Goal: Check status: Check status

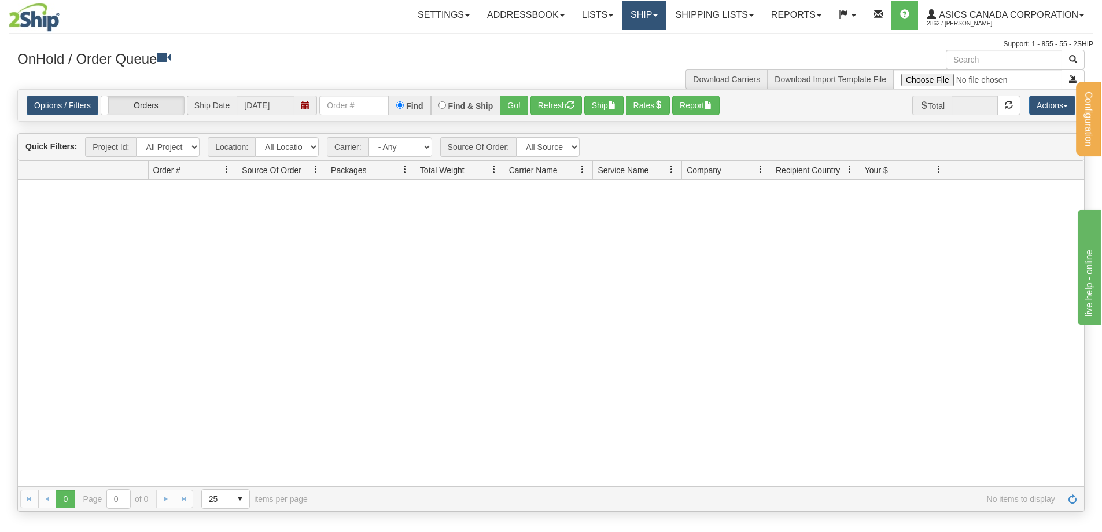
click at [653, 14] on span at bounding box center [655, 15] width 5 height 2
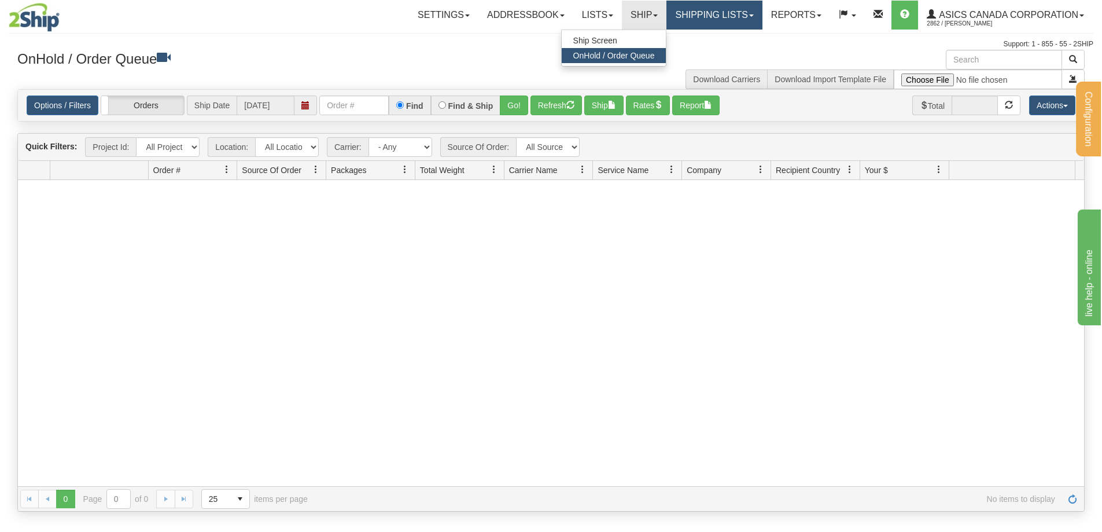
click at [694, 14] on link "Shipping lists" at bounding box center [713, 15] width 95 height 29
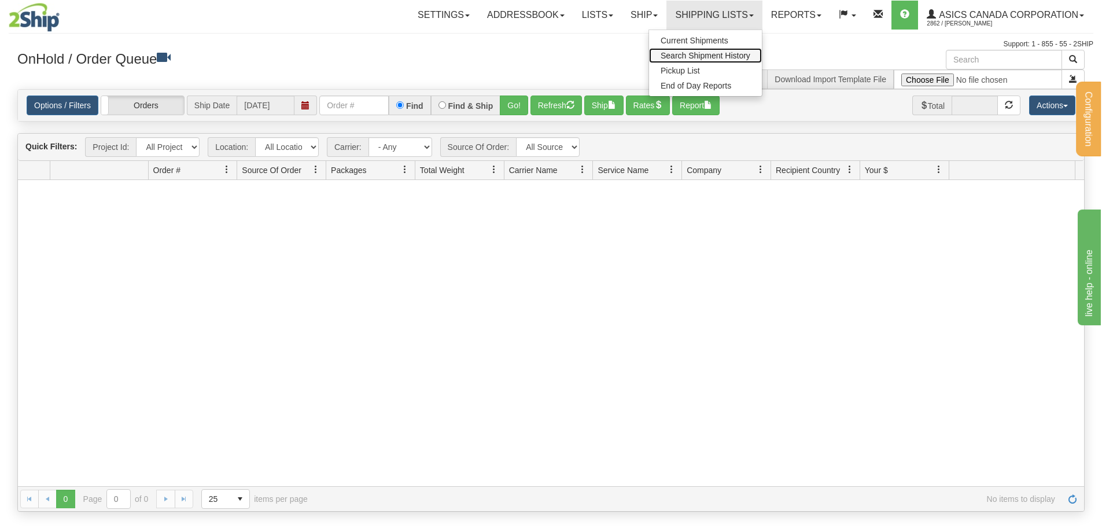
click at [691, 52] on span "Search Shipment History" at bounding box center [706, 55] width 90 height 9
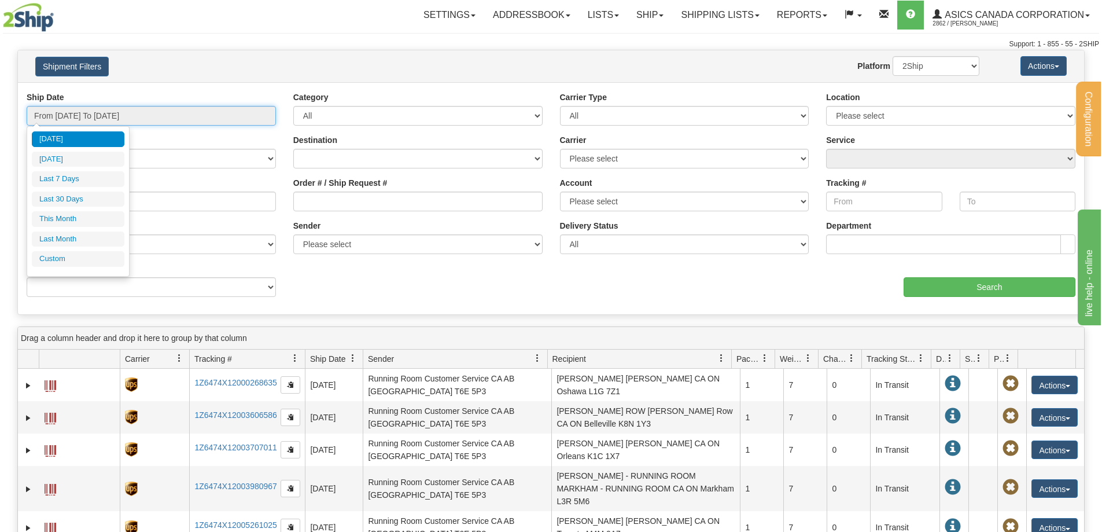
click at [153, 107] on input "From [DATE] To [DATE]" at bounding box center [151, 116] width 249 height 20
click at [61, 233] on li "Last Month" at bounding box center [78, 239] width 93 height 16
type input "From [DATE] To [DATE]"
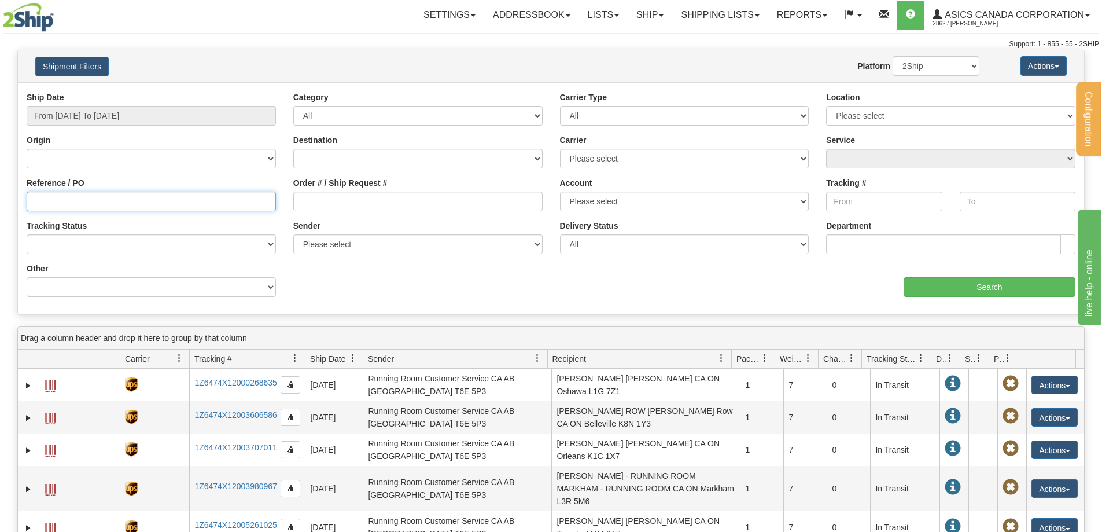
click at [71, 196] on input "Reference / PO" at bounding box center [151, 202] width 249 height 20
paste input "[URL][DOMAIN_NAME]"
type input "h"
type input "8040082060"
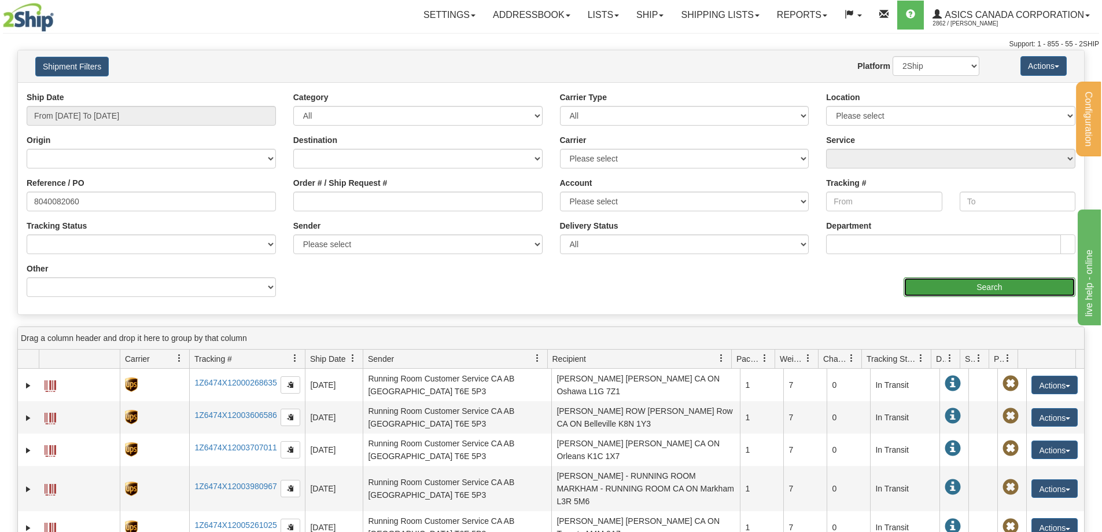
click at [996, 286] on input "Search" at bounding box center [990, 287] width 172 height 20
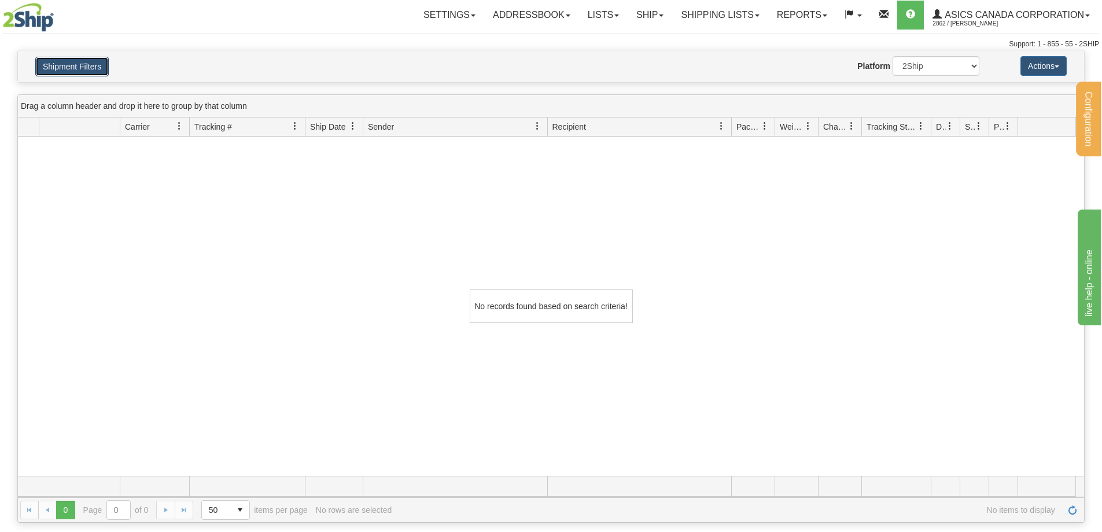
click at [87, 69] on button "Shipment Filters" at bounding box center [71, 67] width 73 height 20
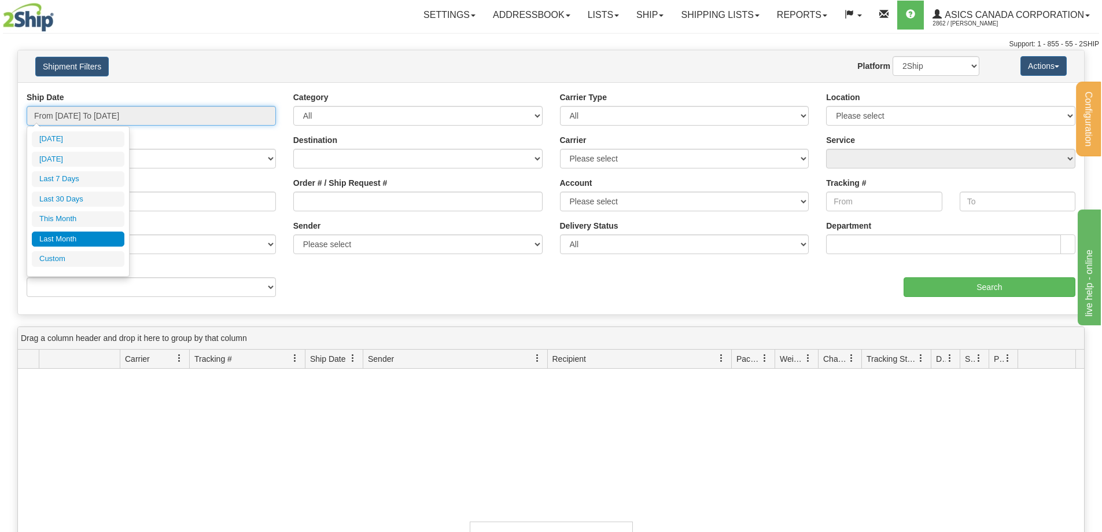
click at [140, 112] on input "From [DATE] To [DATE]" at bounding box center [151, 116] width 249 height 20
click at [67, 212] on li "This Month" at bounding box center [78, 219] width 93 height 16
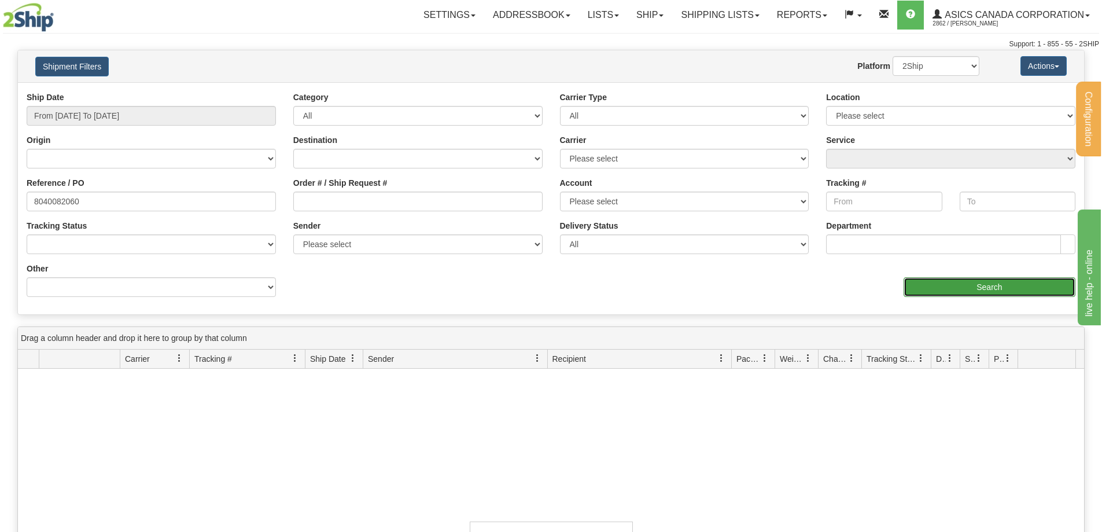
click at [992, 281] on input "Search" at bounding box center [990, 287] width 172 height 20
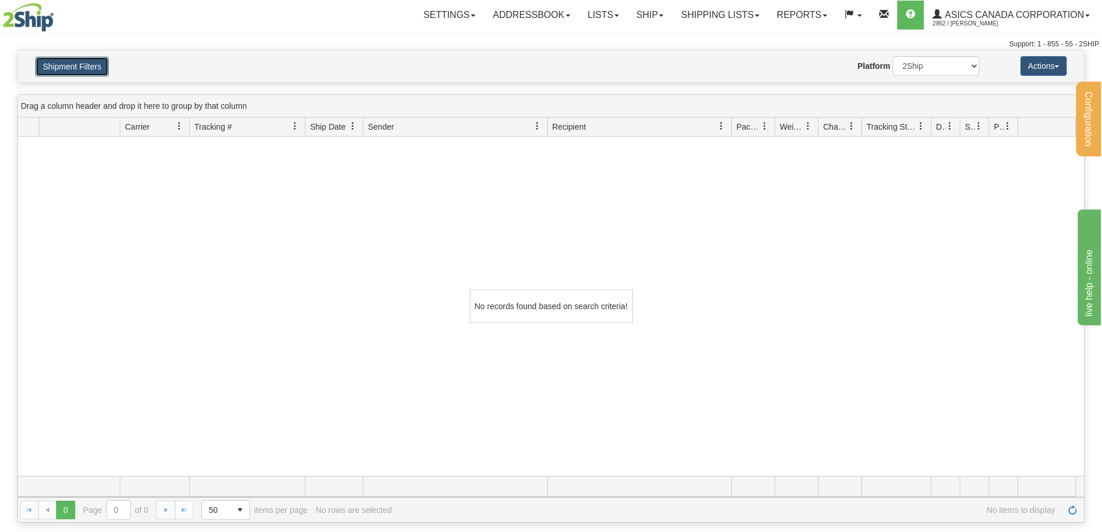
click at [87, 65] on button "Shipment Filters" at bounding box center [71, 67] width 73 height 20
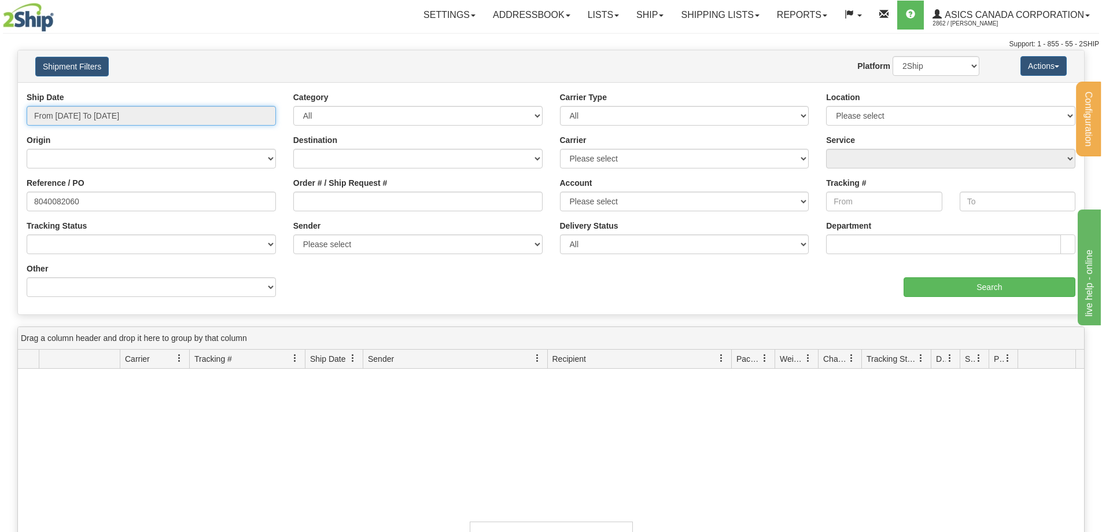
click at [127, 114] on input "From [DATE] To [DATE]" at bounding box center [151, 116] width 249 height 20
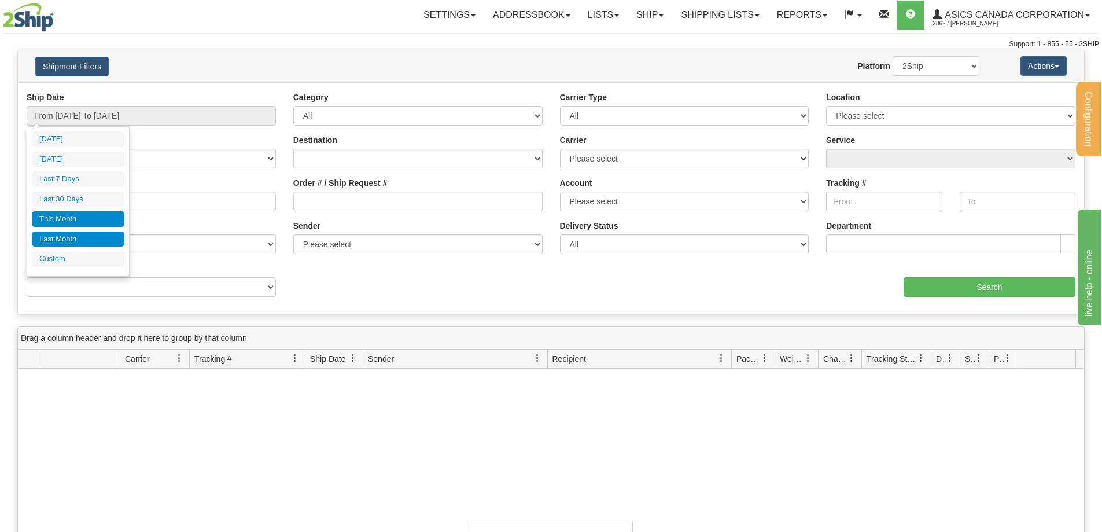
click at [71, 235] on li "Last Month" at bounding box center [78, 239] width 93 height 16
type input "From [DATE] To [DATE]"
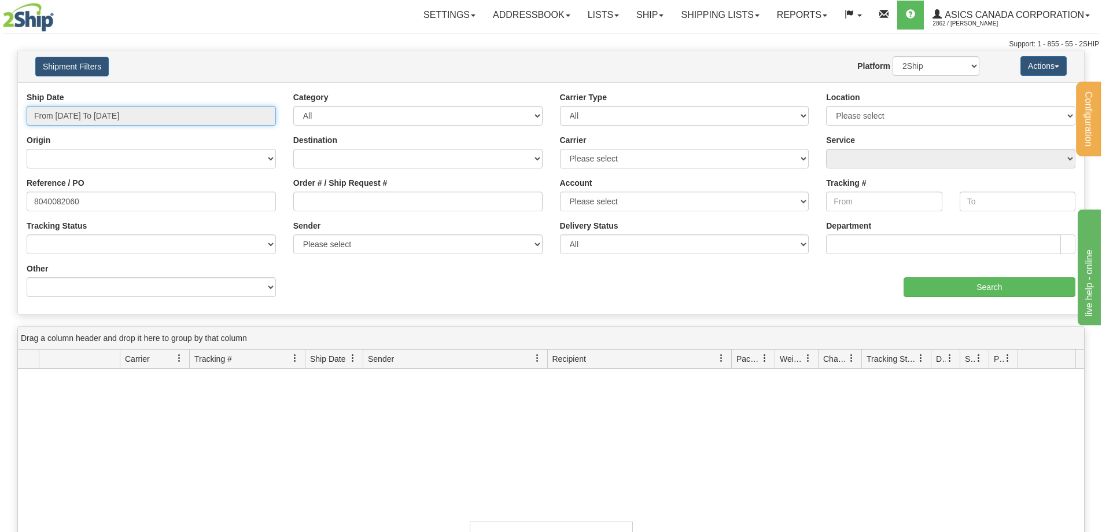
click at [112, 121] on input "From [DATE] To [DATE]" at bounding box center [151, 116] width 249 height 20
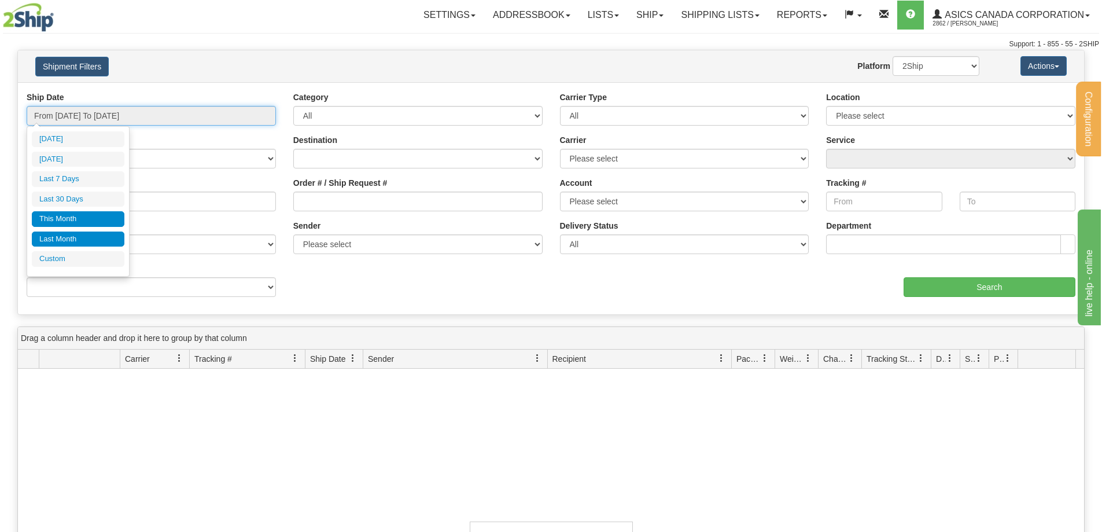
type input "[DATE]"
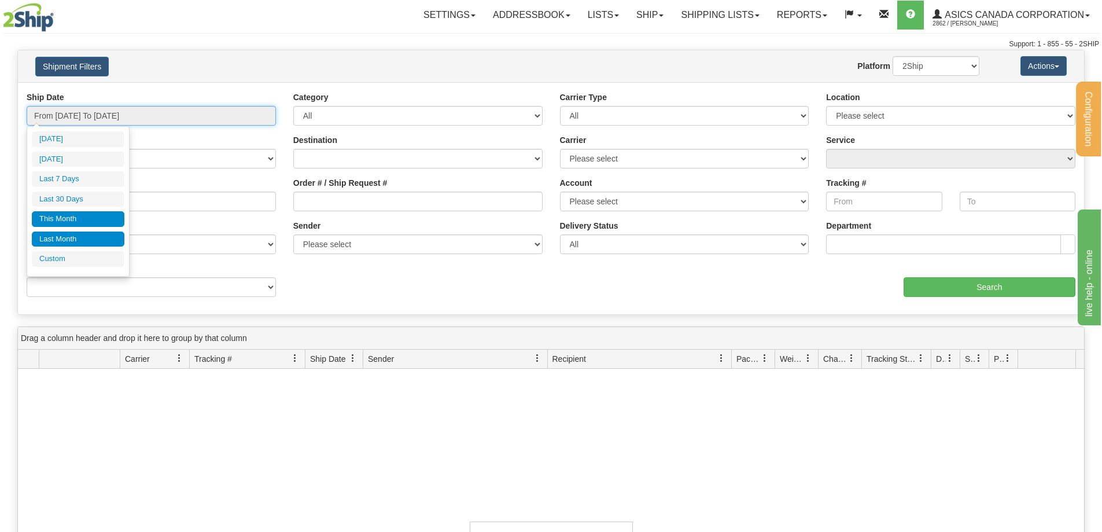
type input "[DATE]"
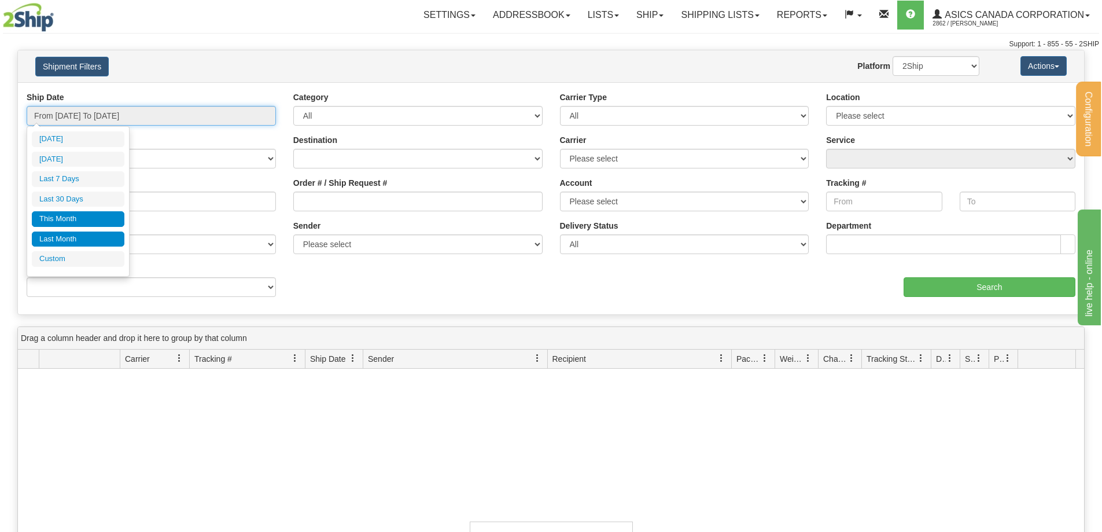
type input "[DATE]"
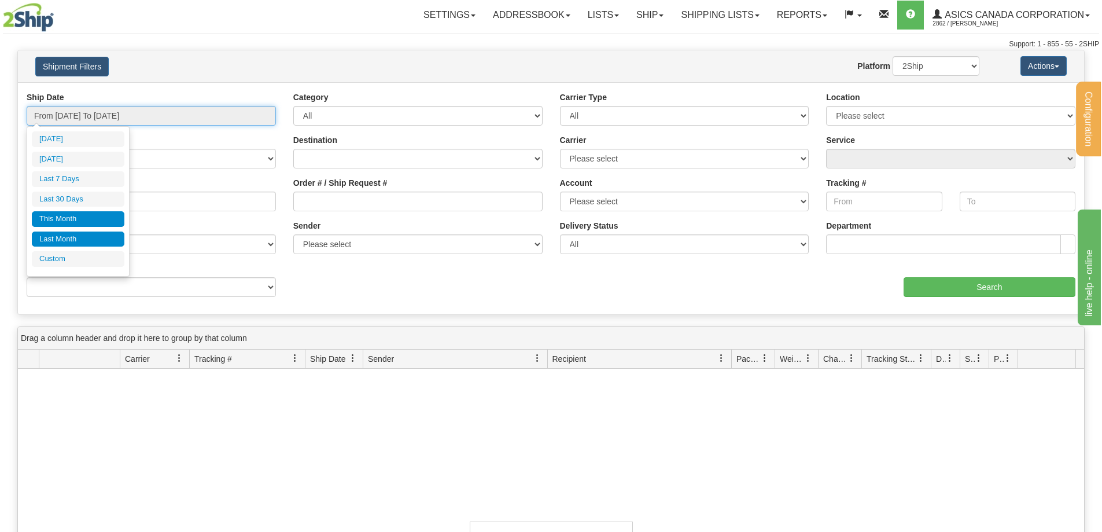
type input "[DATE]"
click at [59, 256] on li "Custom" at bounding box center [78, 259] width 93 height 16
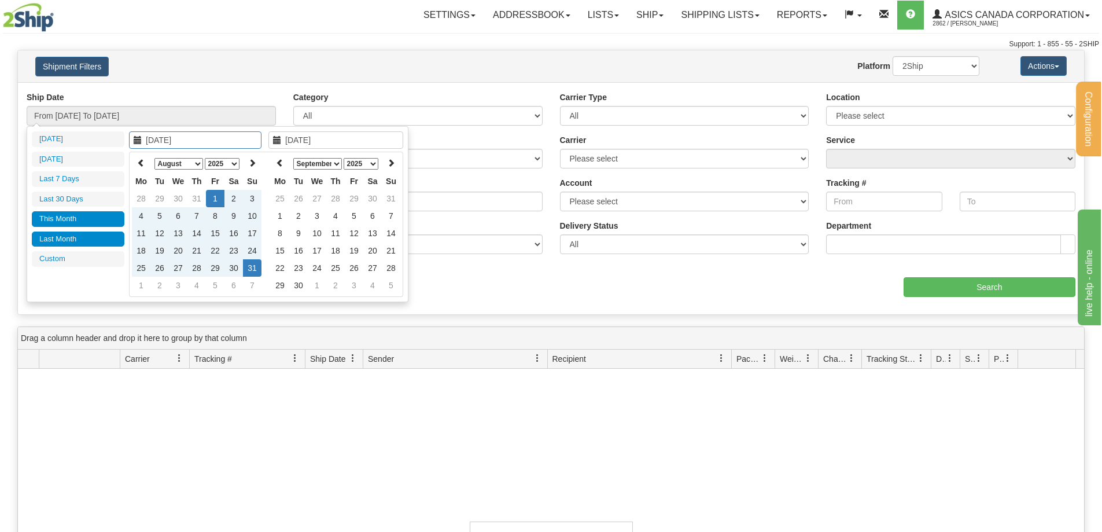
type input "[DATE]"
click at [132, 139] on input "[DATE]" at bounding box center [195, 139] width 132 height 17
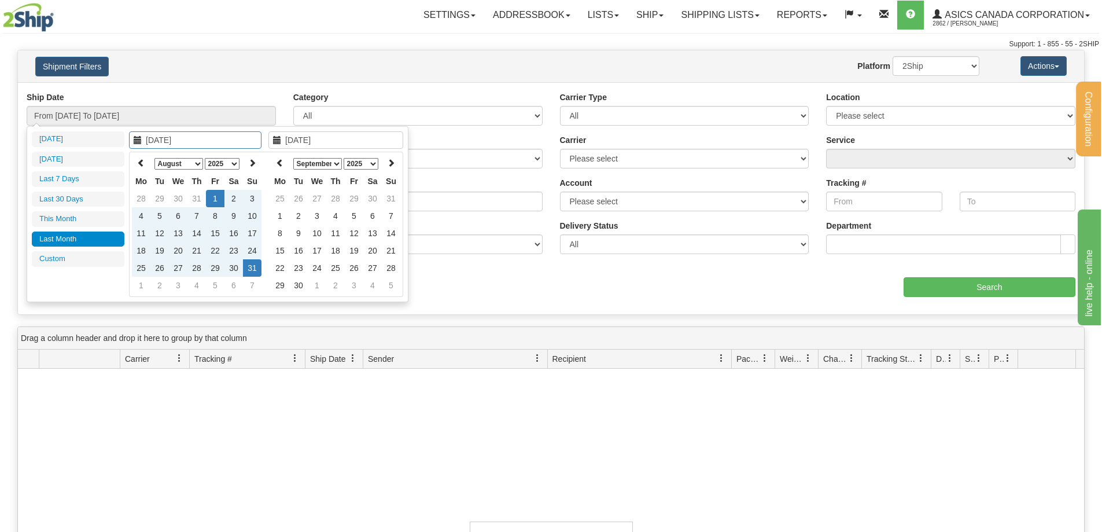
click at [134, 141] on icon at bounding box center [138, 140] width 8 height 8
click at [139, 164] on icon at bounding box center [141, 163] width 8 height 8
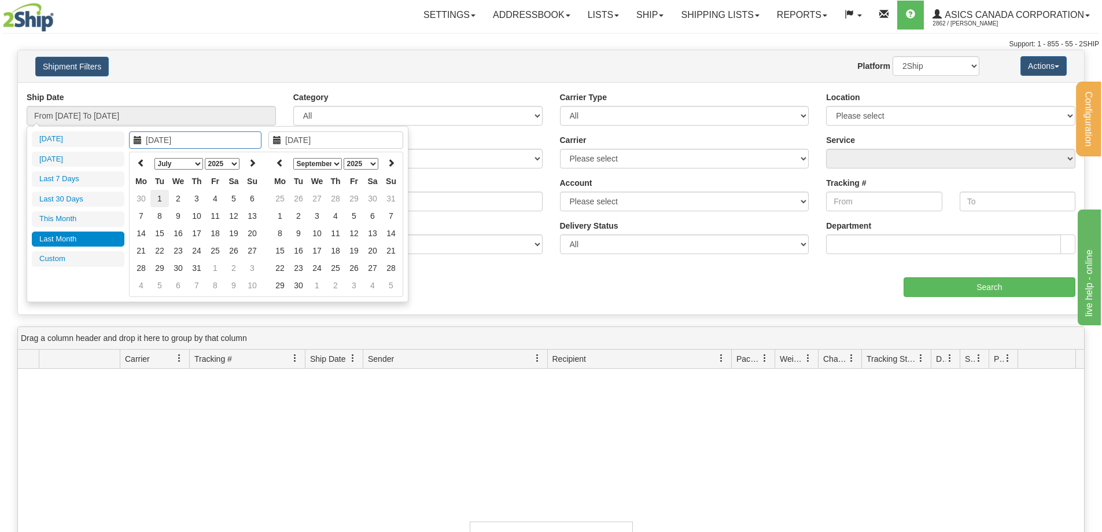
type input "[DATE]"
click at [163, 197] on td "1" at bounding box center [159, 198] width 19 height 17
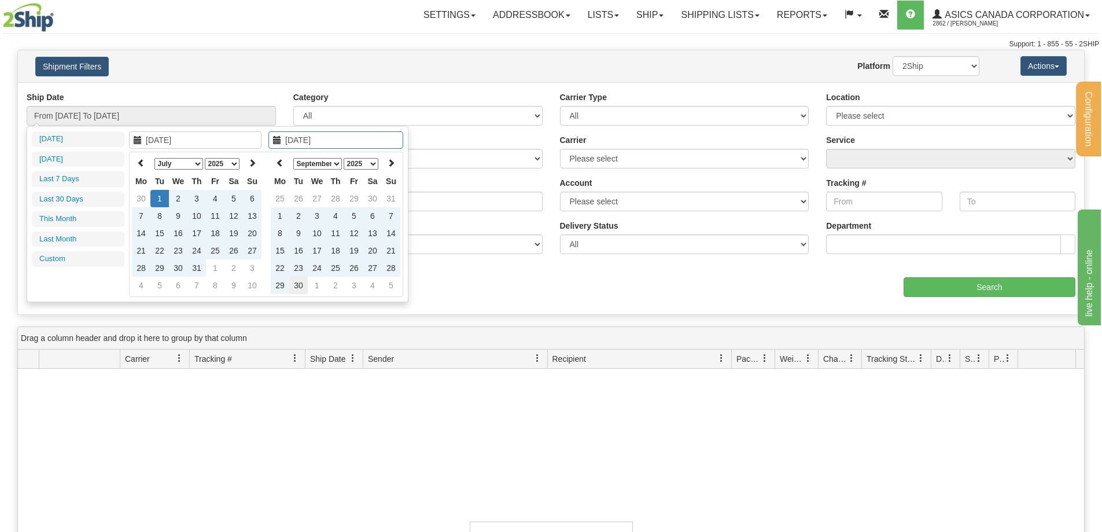
type input "[DATE]"
click at [300, 283] on td "30" at bounding box center [298, 285] width 19 height 17
type input "From [DATE] To [DATE]"
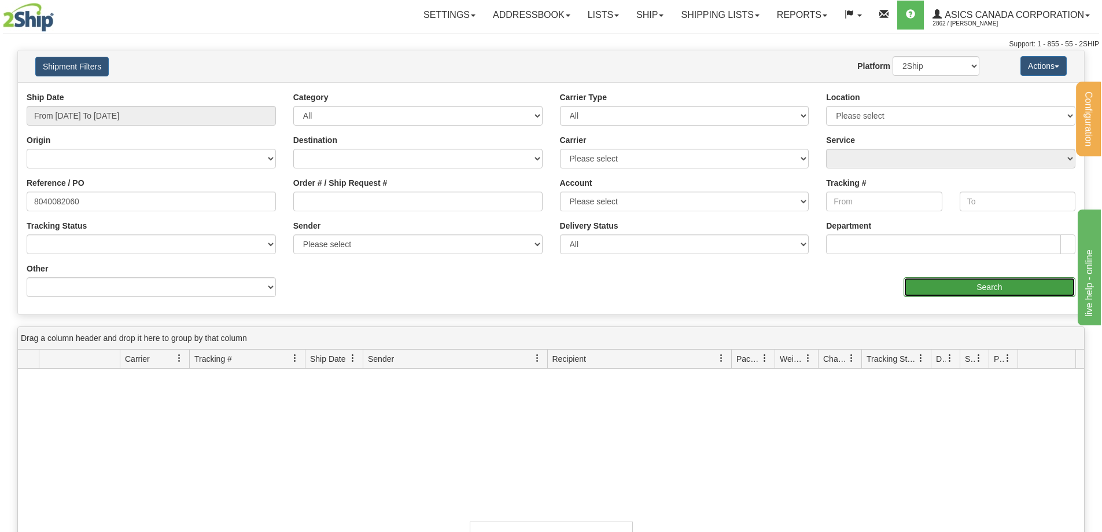
click at [979, 285] on input "Search" at bounding box center [990, 287] width 172 height 20
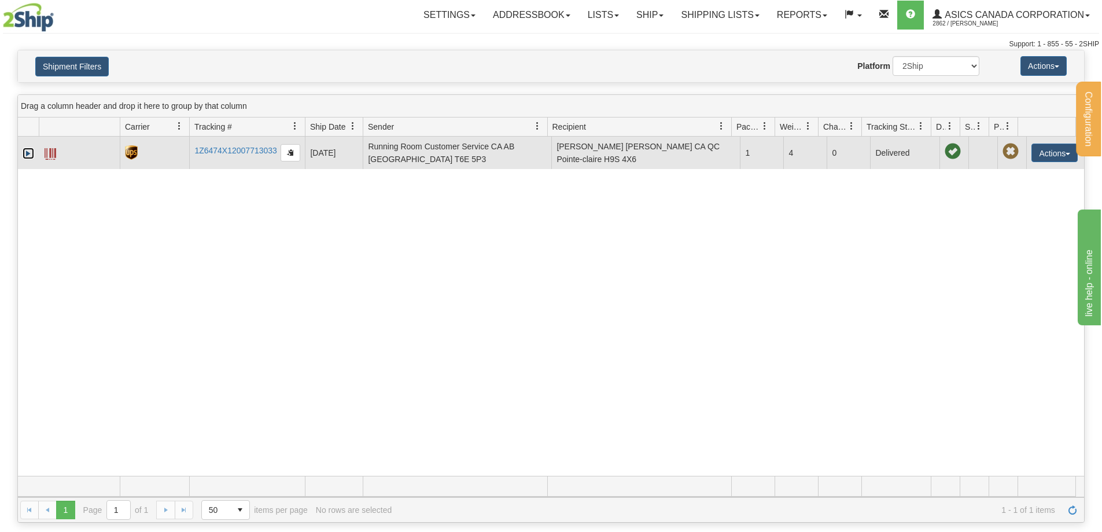
click at [25, 155] on link "Expand" at bounding box center [29, 154] width 12 height 12
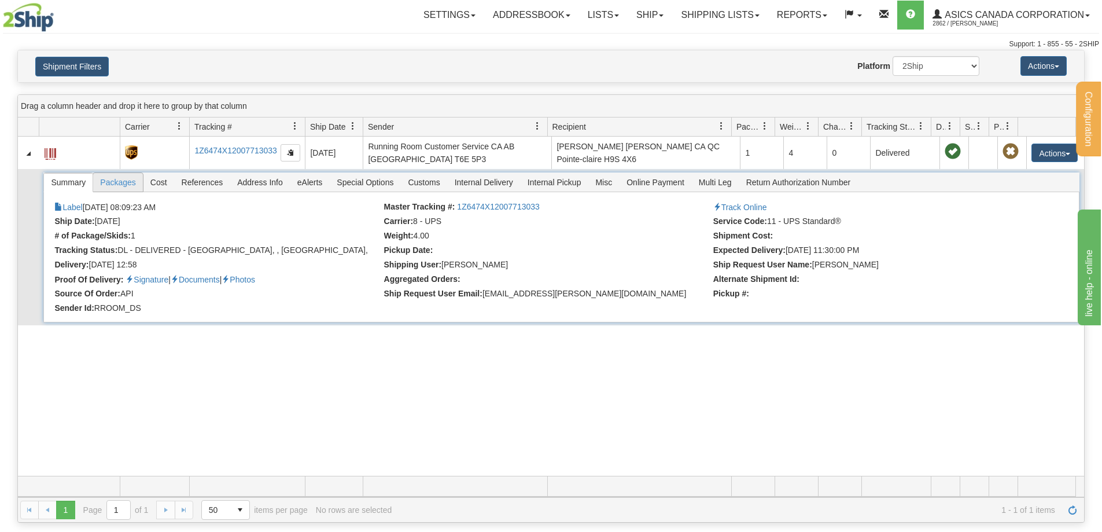
click at [125, 180] on span "Packages" at bounding box center [117, 182] width 49 height 19
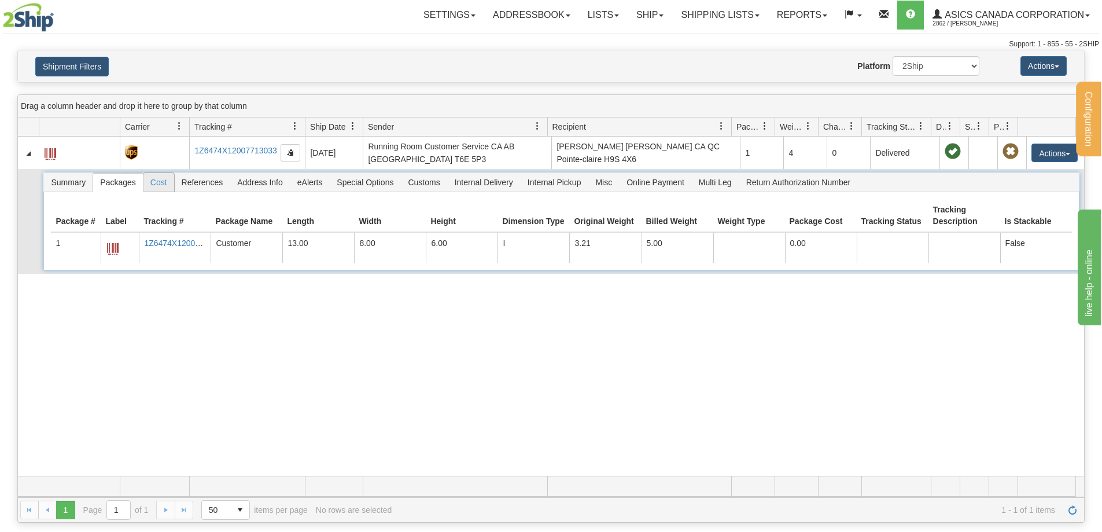
click at [159, 182] on span "Cost" at bounding box center [158, 182] width 31 height 19
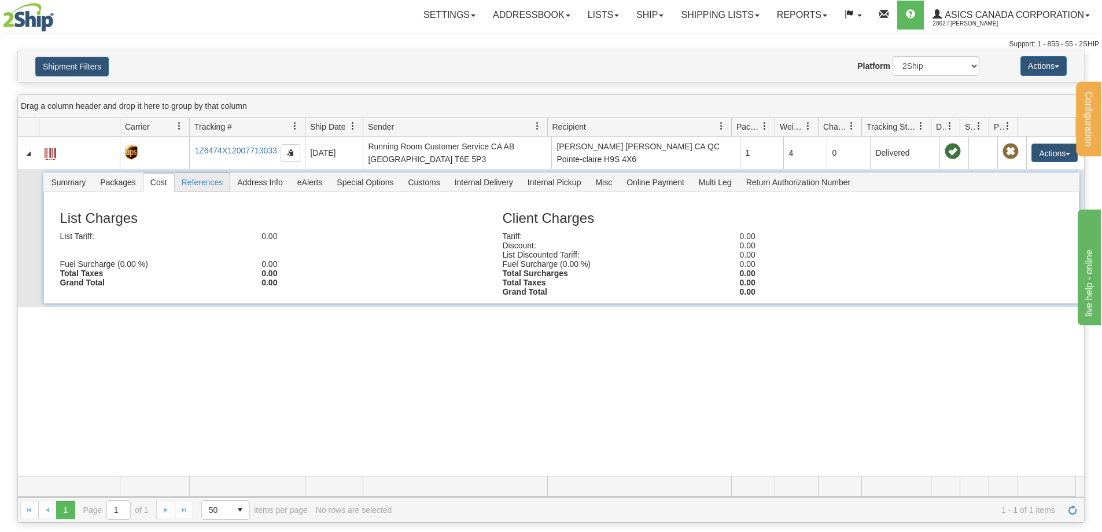
click at [186, 179] on span "References" at bounding box center [203, 182] width 56 height 19
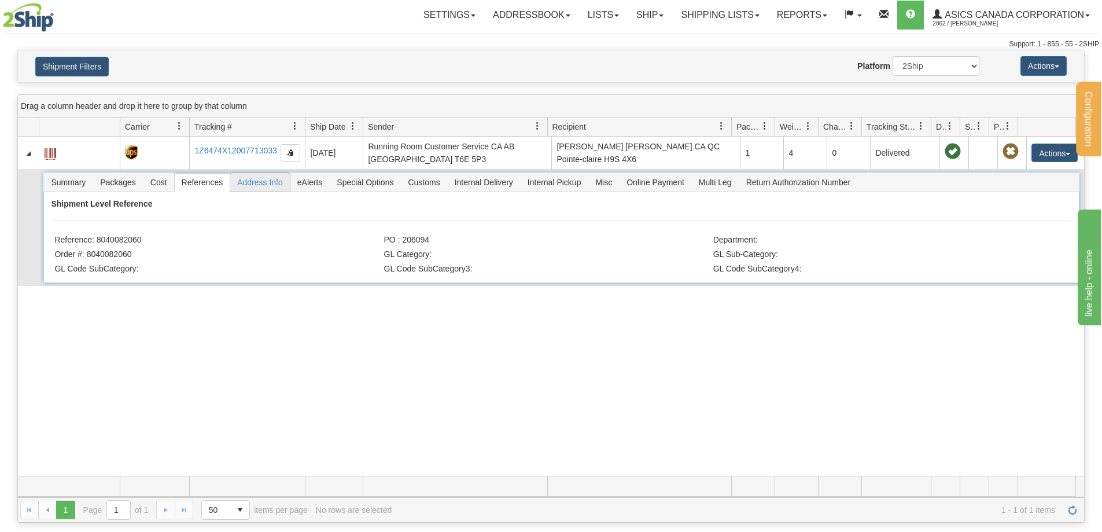
click at [249, 186] on span "Address Info" at bounding box center [260, 182] width 60 height 19
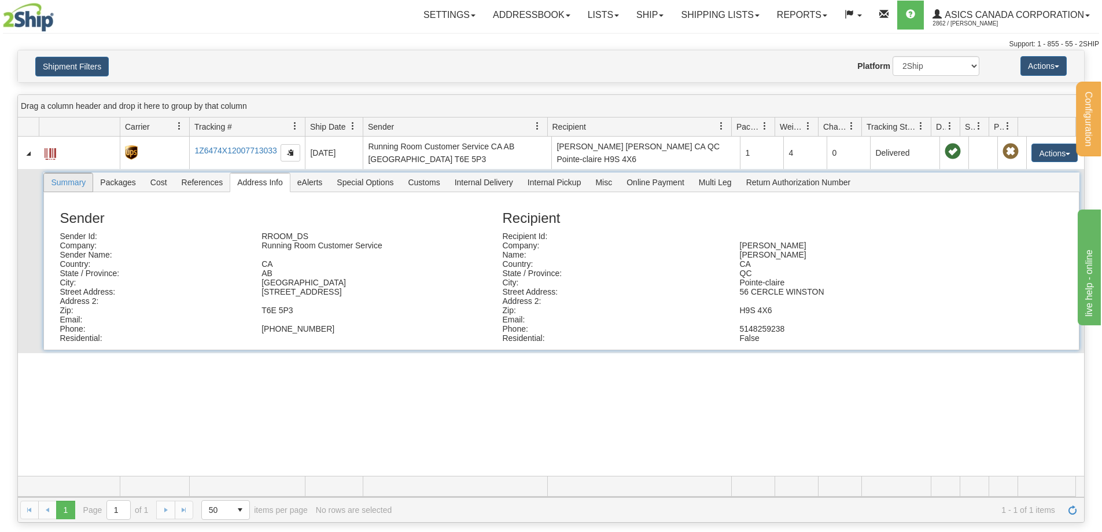
click at [67, 180] on span "Summary" at bounding box center [68, 182] width 49 height 19
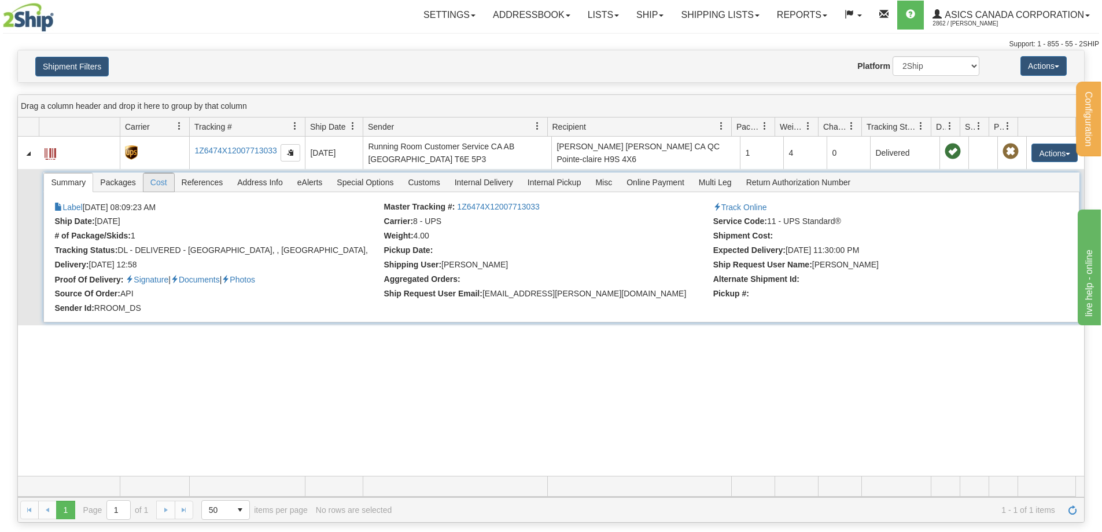
click at [154, 187] on span "Cost" at bounding box center [158, 182] width 31 height 19
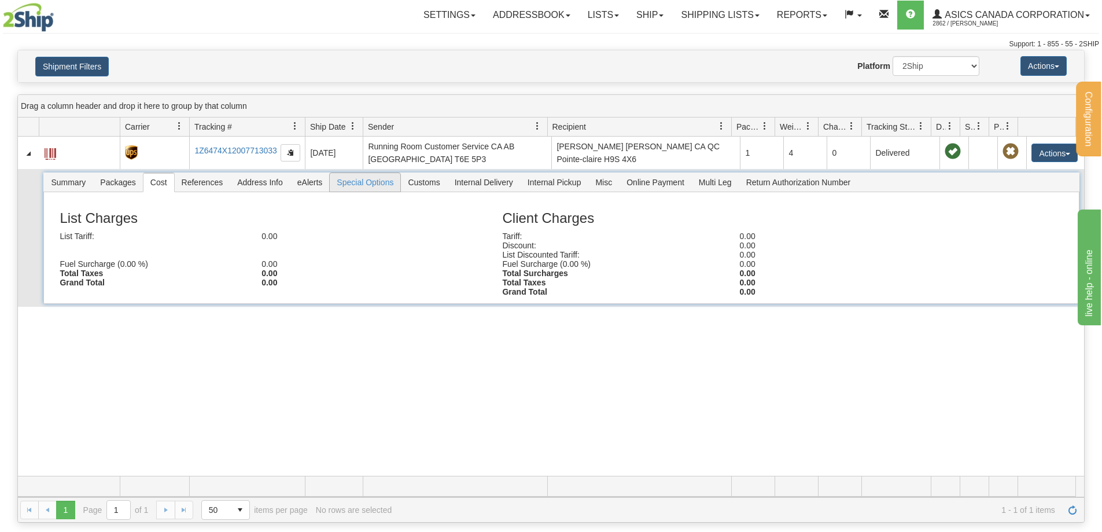
click at [369, 185] on span "Special Options" at bounding box center [365, 182] width 71 height 19
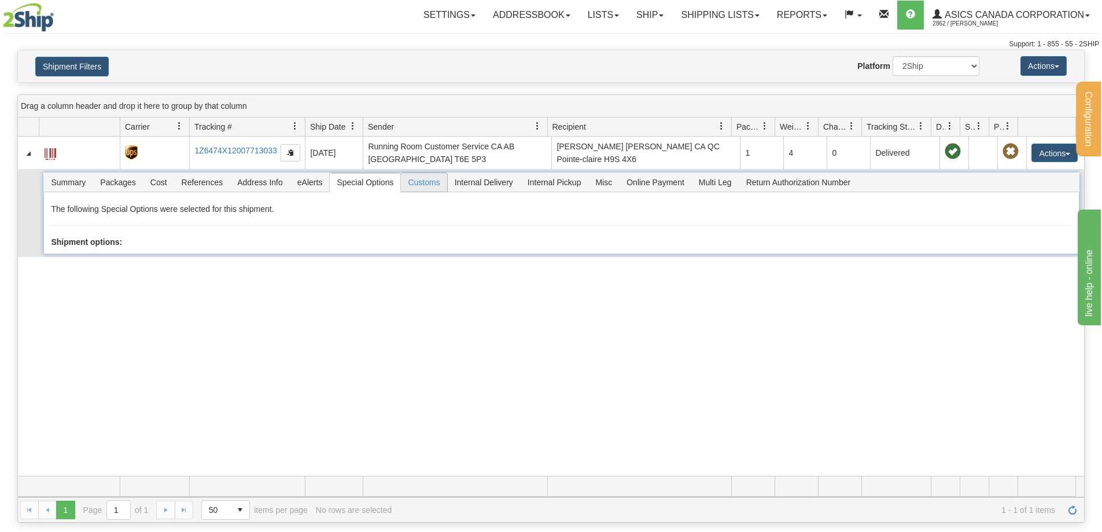
click at [426, 188] on span "Customs" at bounding box center [424, 182] width 46 height 19
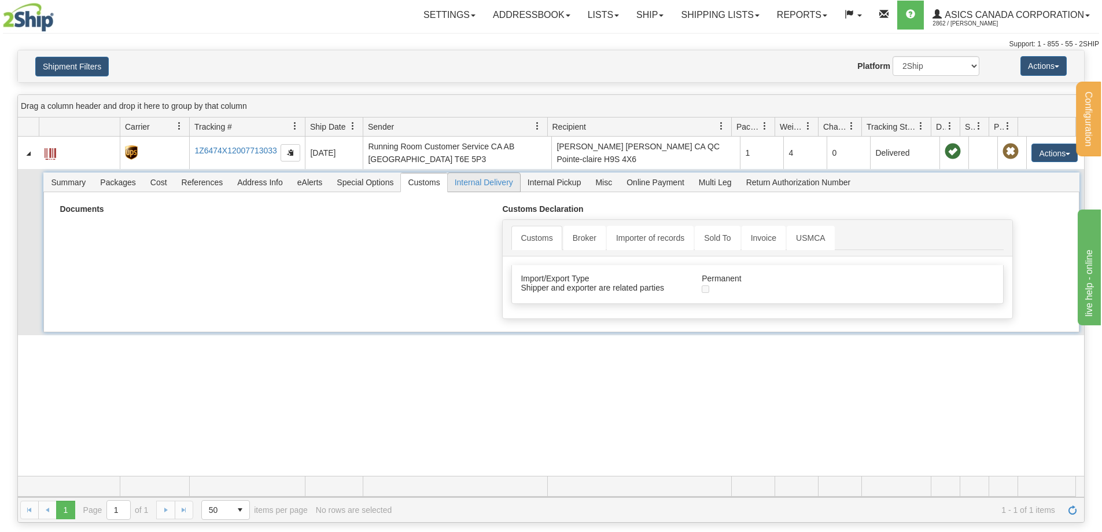
click at [473, 182] on span "Internal Delivery" at bounding box center [484, 182] width 72 height 19
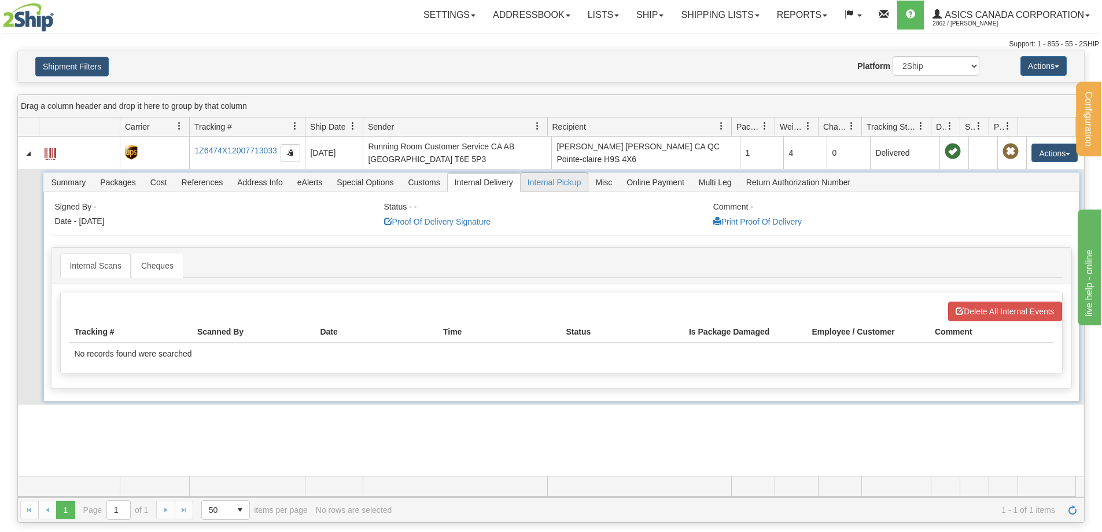
click at [557, 184] on span "Internal Pickup" at bounding box center [555, 182] width 68 height 19
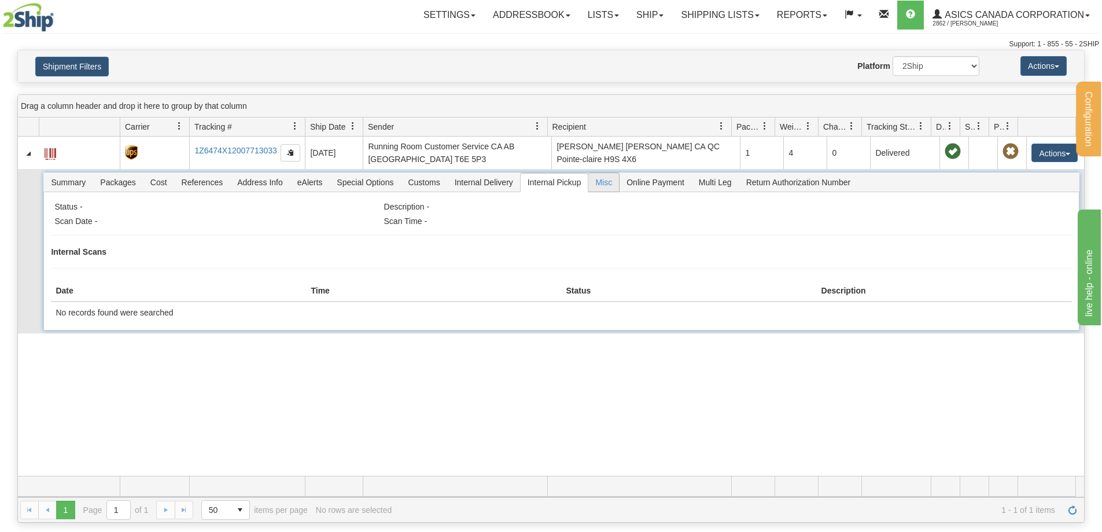
click at [607, 181] on span "Misc" at bounding box center [603, 182] width 31 height 19
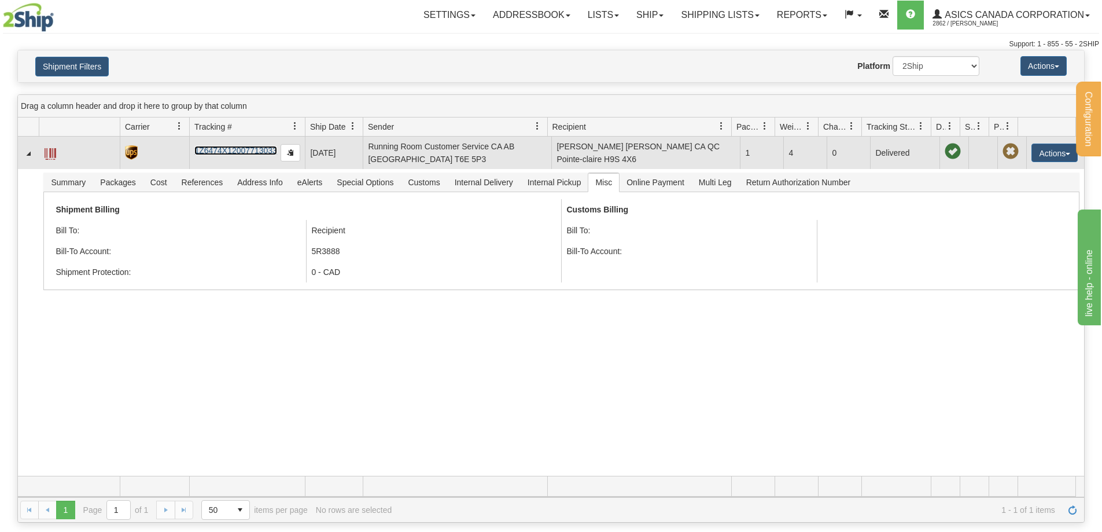
click at [249, 151] on link "1Z6474X12007713033" at bounding box center [235, 150] width 82 height 9
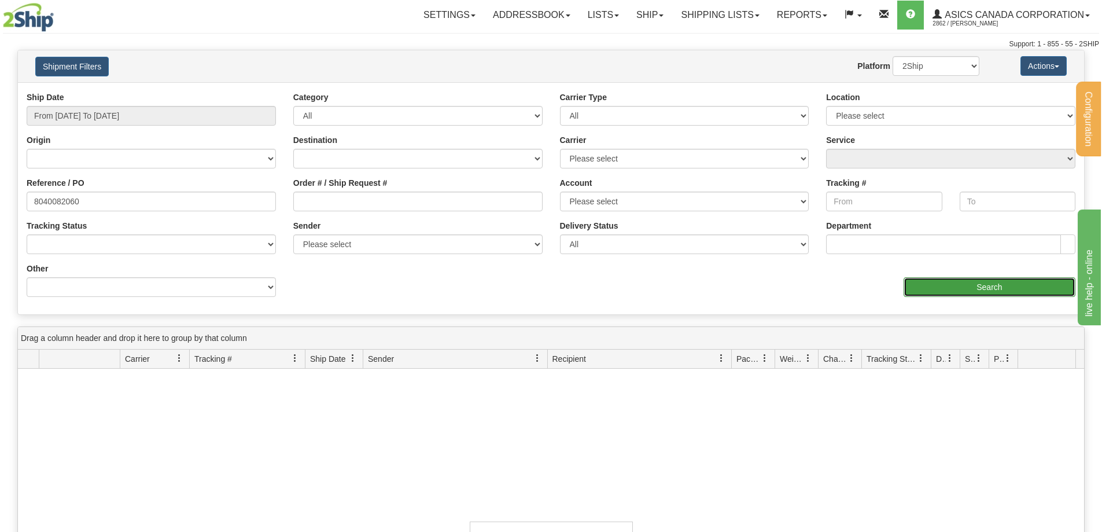
click at [995, 285] on input "Search" at bounding box center [990, 287] width 172 height 20
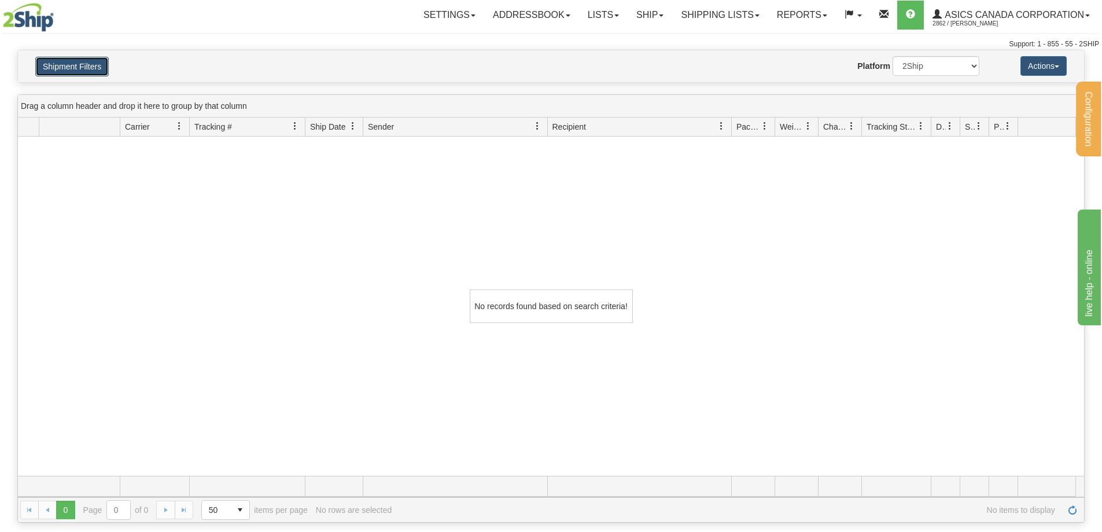
click at [87, 69] on button "Shipment Filters" at bounding box center [71, 67] width 73 height 20
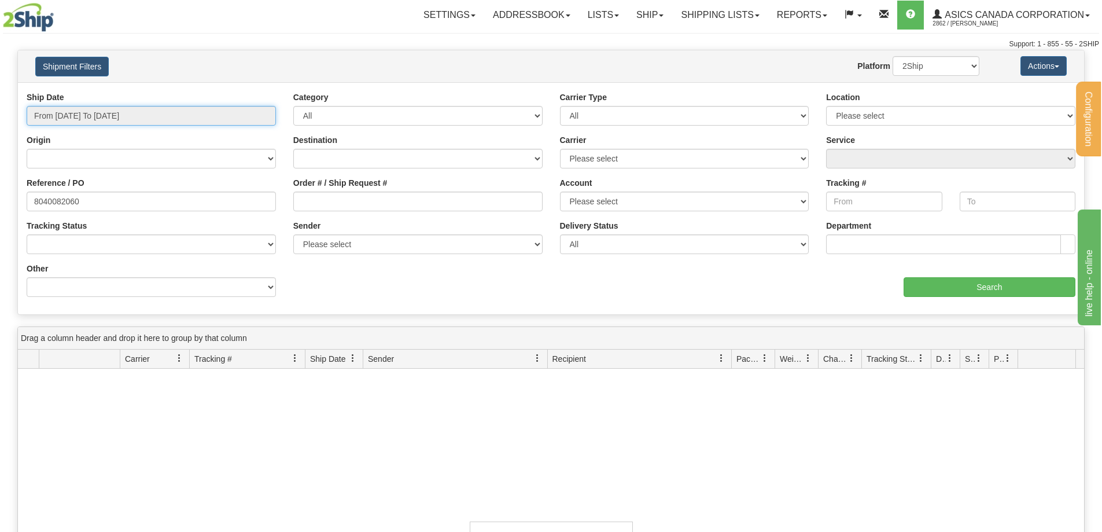
type input "[DATE]"
click at [146, 111] on input "From [DATE] To [DATE]" at bounding box center [151, 116] width 249 height 20
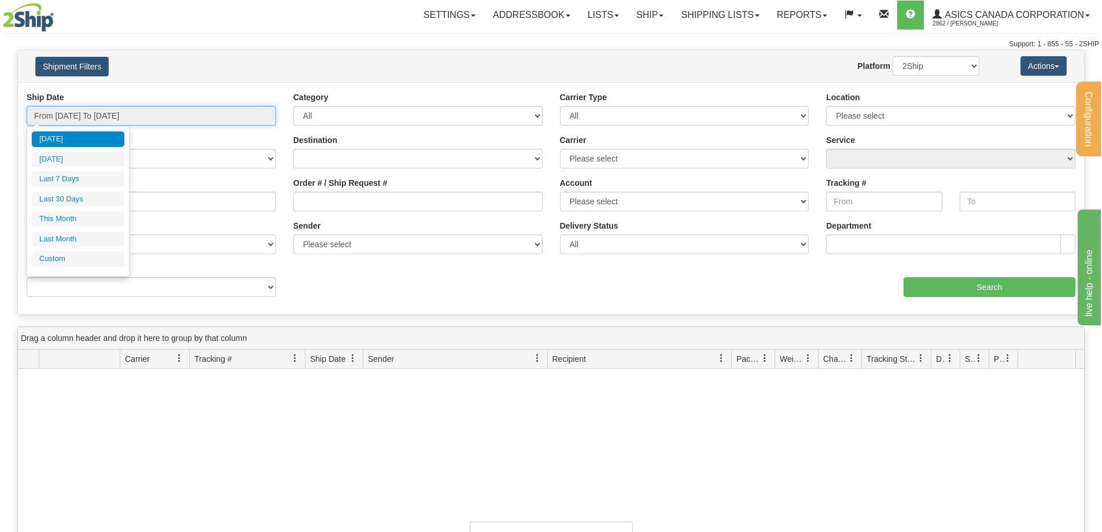
type input "[DATE]"
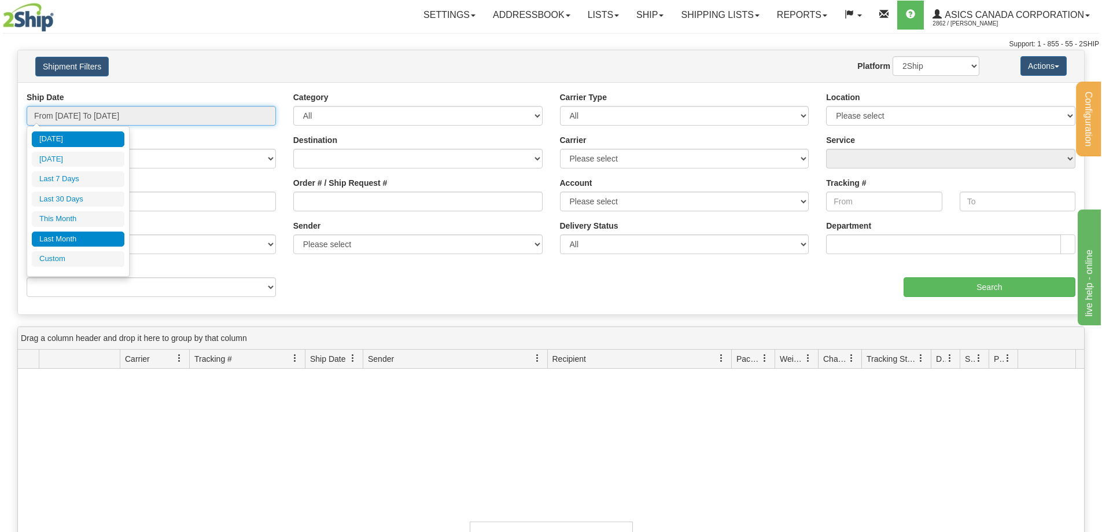
type input "[DATE]"
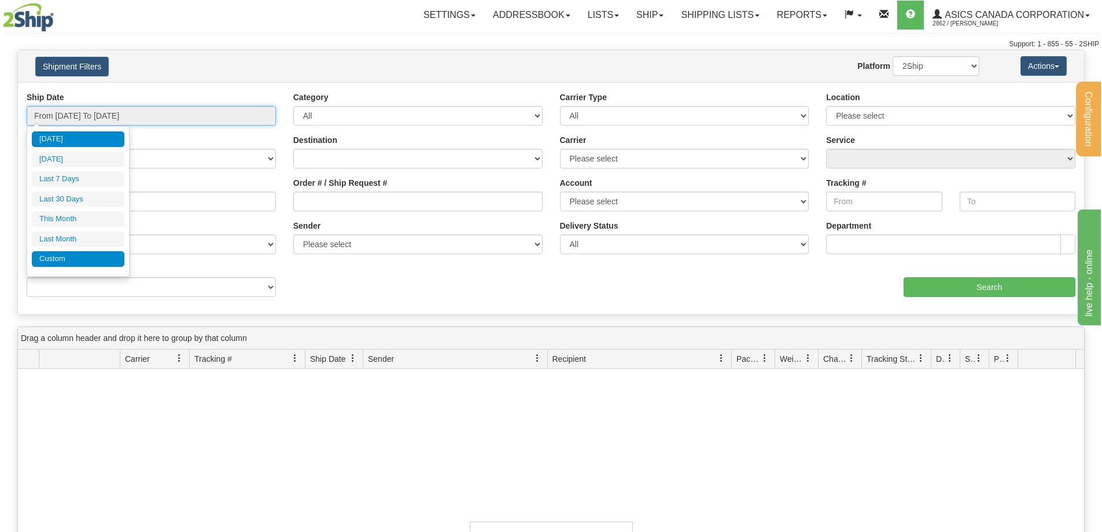
type input "[DATE]"
click at [50, 259] on li "Custom" at bounding box center [78, 259] width 93 height 16
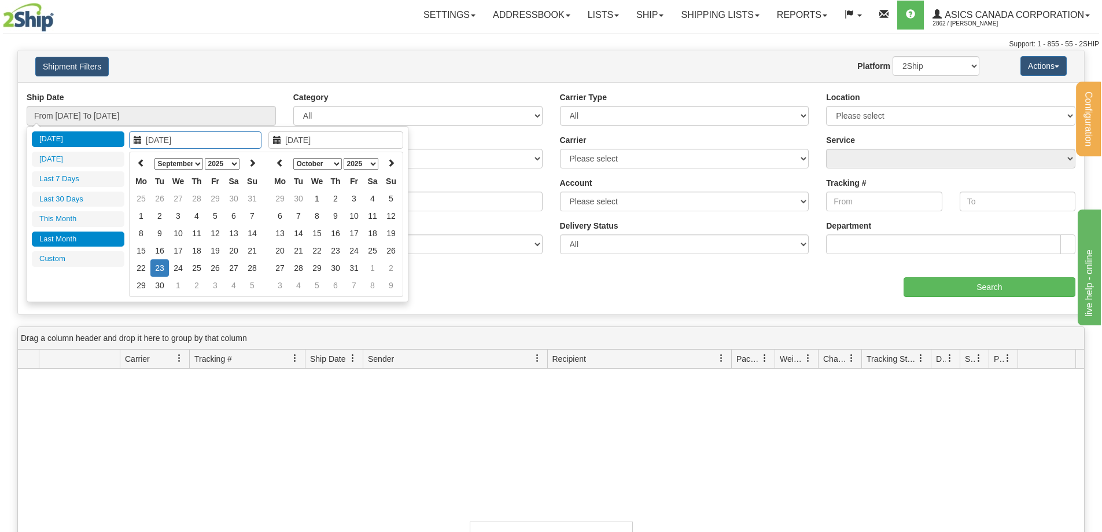
type input "[DATE]"
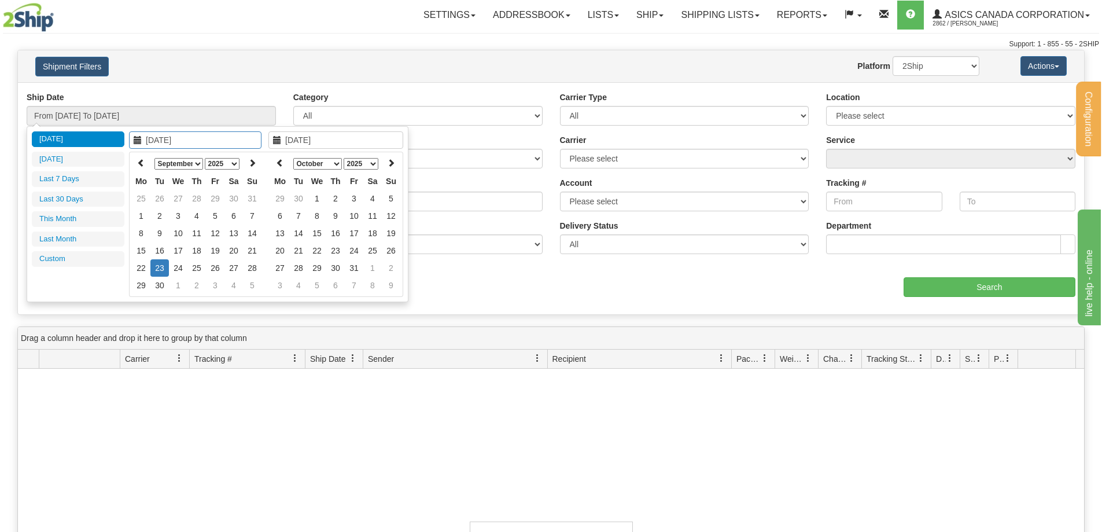
type input "[DATE]"
click at [137, 164] on icon at bounding box center [141, 163] width 8 height 8
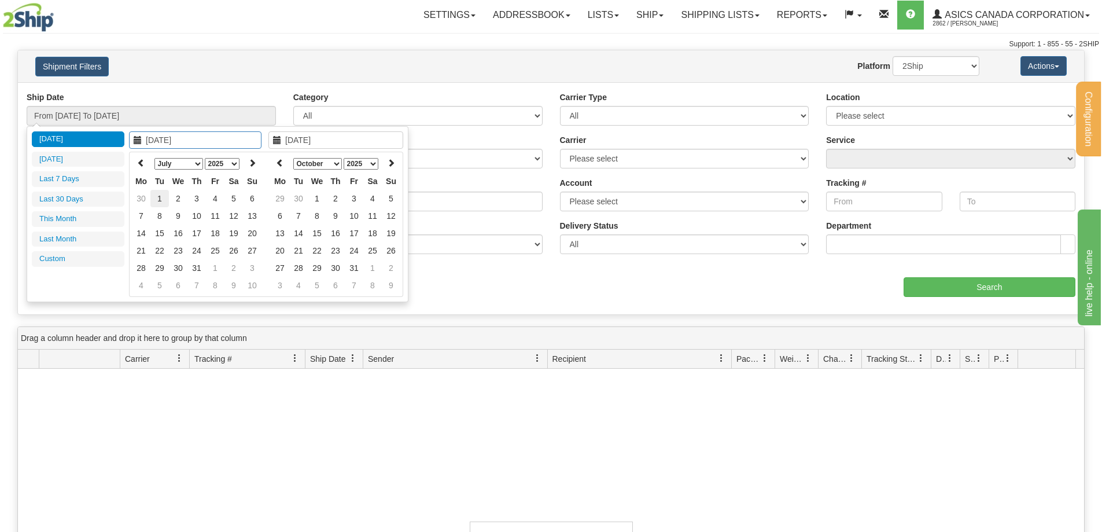
type input "[DATE]"
click at [159, 199] on td "1" at bounding box center [159, 198] width 19 height 17
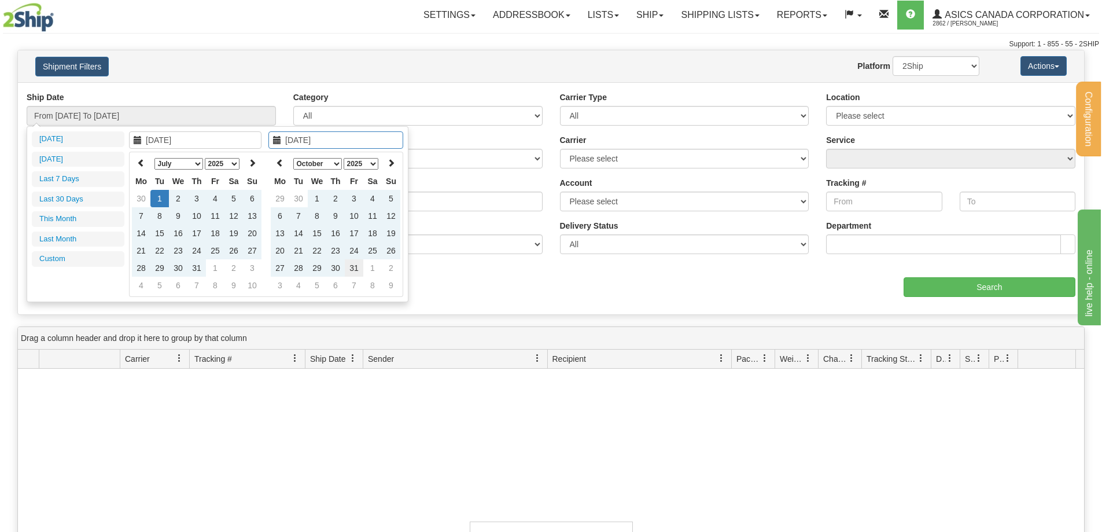
type input "10/31/2025"
click at [353, 266] on td "31" at bounding box center [354, 267] width 19 height 17
type input "From 07/01/2025 To 10/31/2025"
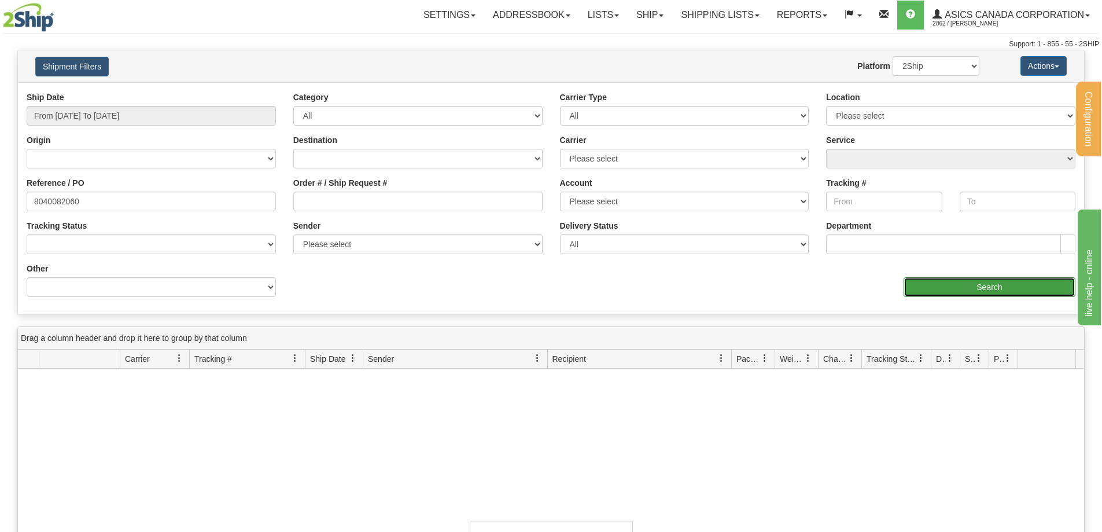
click at [1000, 288] on input "Search" at bounding box center [990, 287] width 172 height 20
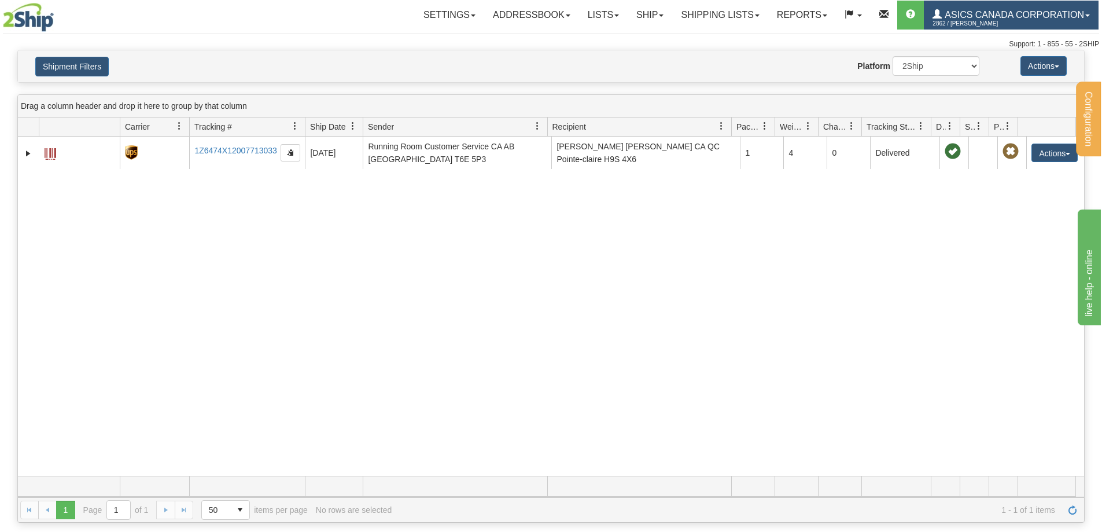
click at [1029, 23] on link "ASICS CANADA CORPORATION 2862 / MARC BILODEAU" at bounding box center [1011, 15] width 175 height 29
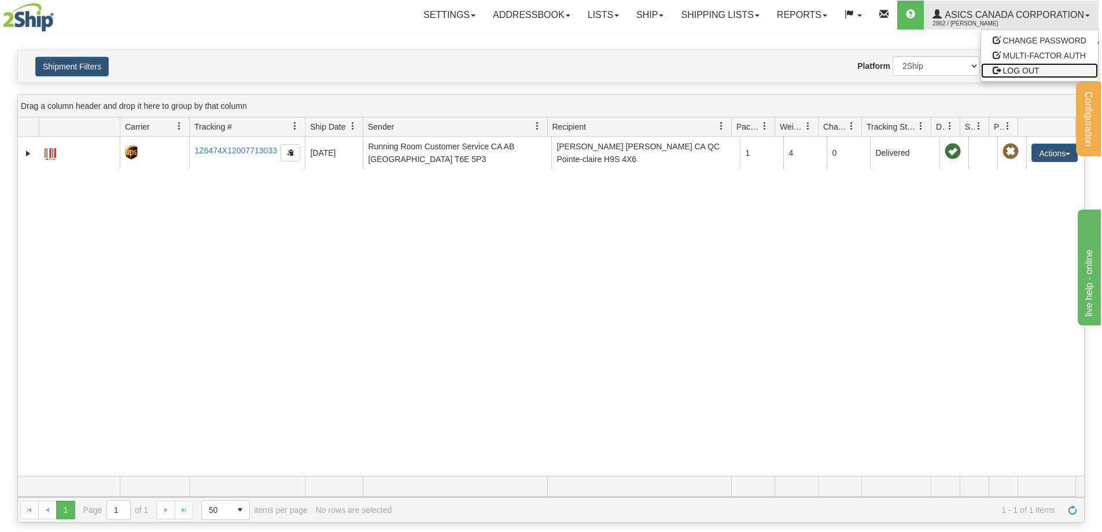
click at [1011, 72] on span "LOG OUT" at bounding box center [1021, 70] width 36 height 9
